Goal: Navigation & Orientation: Find specific page/section

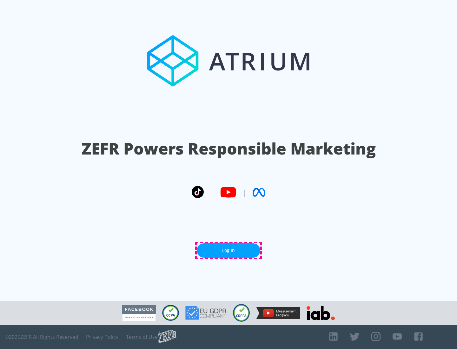
click at [229, 251] on link "Log In" at bounding box center [229, 251] width 64 height 14
